Goal: Navigation & Orientation: Find specific page/section

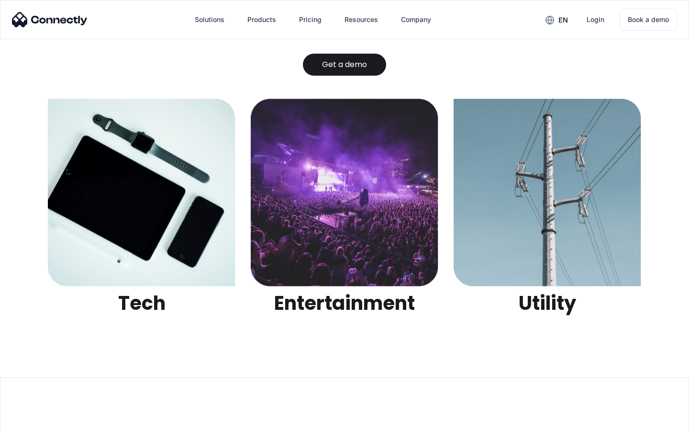
scroll to position [3020, 0]
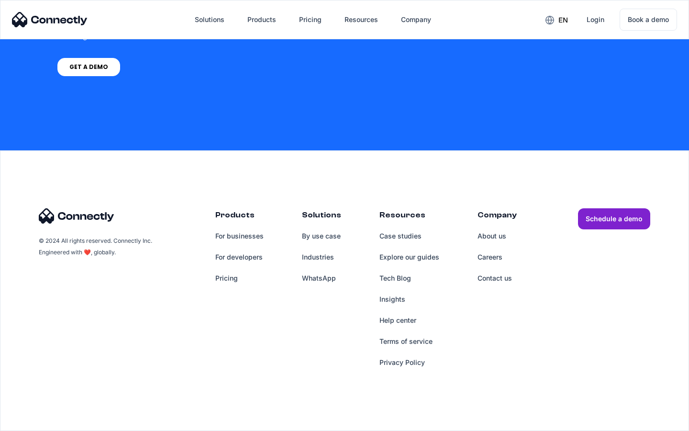
scroll to position [2792, 0]
